Goal: Task Accomplishment & Management: Manage account settings

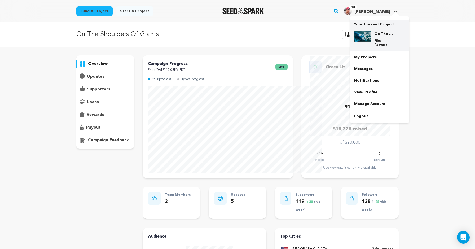
click at [371, 40] on img at bounding box center [362, 36] width 17 height 11
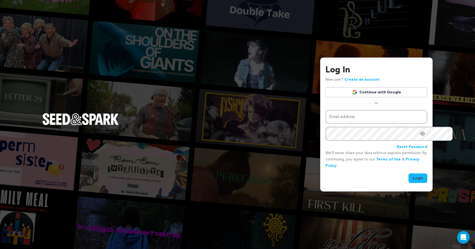
type input "scott@future-legend.tv"
click at [409, 179] on button "Login" at bounding box center [418, 178] width 19 height 10
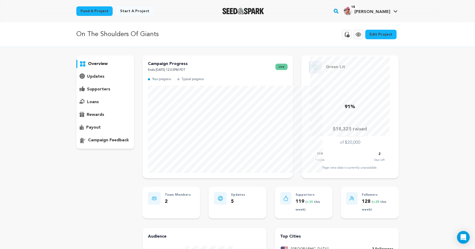
click at [87, 93] on p "supporters" at bounding box center [98, 89] width 23 height 6
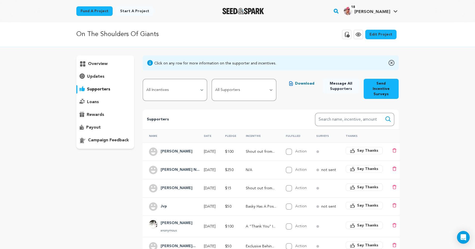
click at [88, 67] on p "overview" at bounding box center [98, 64] width 20 height 6
